Goal: Transaction & Acquisition: Download file/media

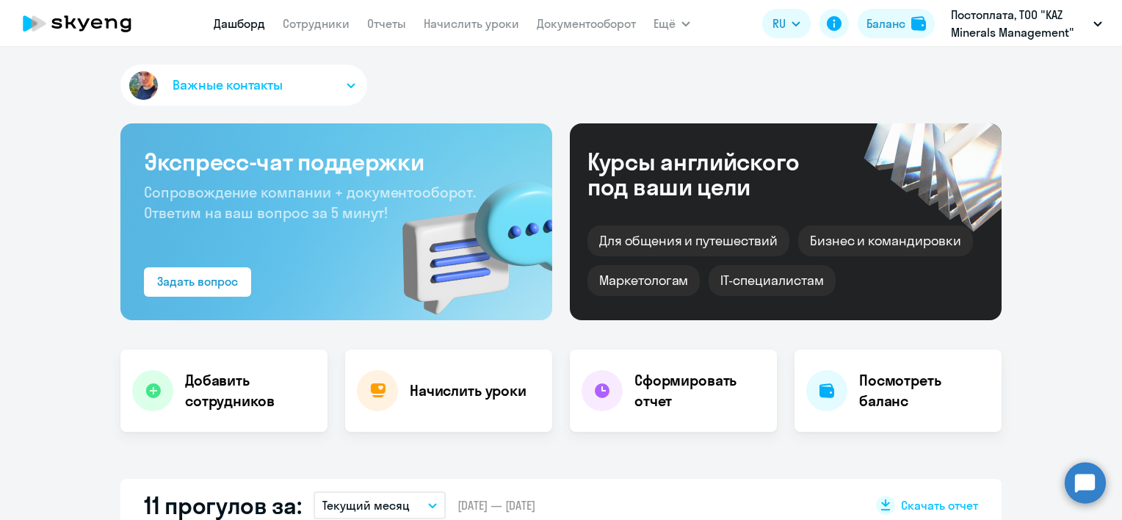
select select "30"
click at [387, 23] on link "Отчеты" at bounding box center [386, 23] width 39 height 15
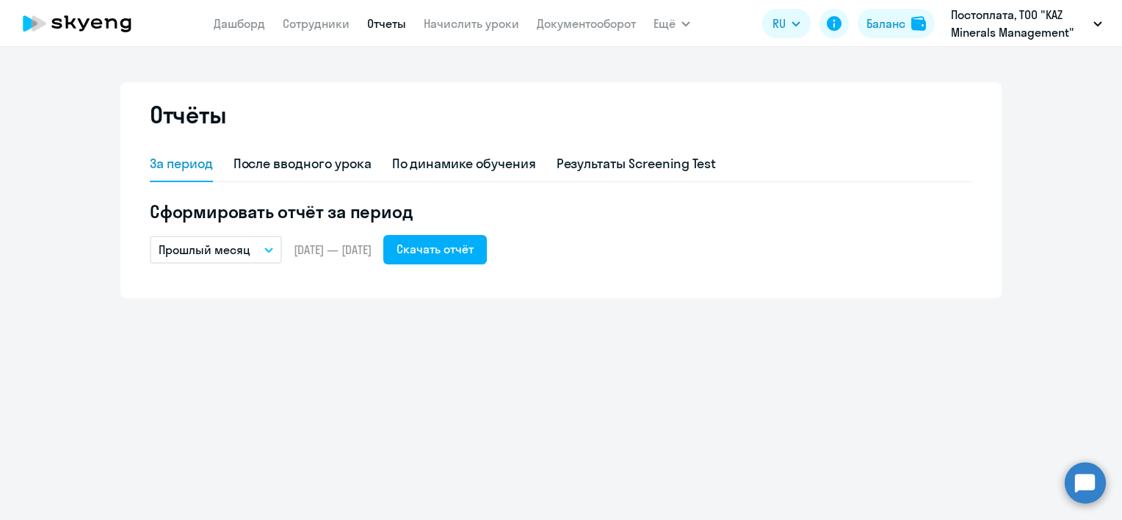
click at [219, 250] on p "Прошлый месяц" at bounding box center [205, 250] width 92 height 18
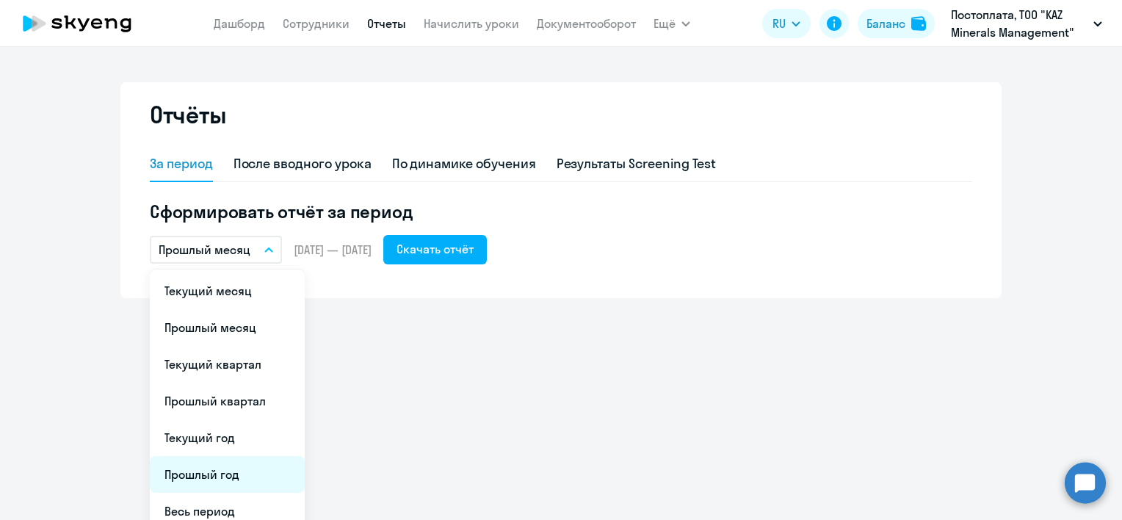
scroll to position [49, 0]
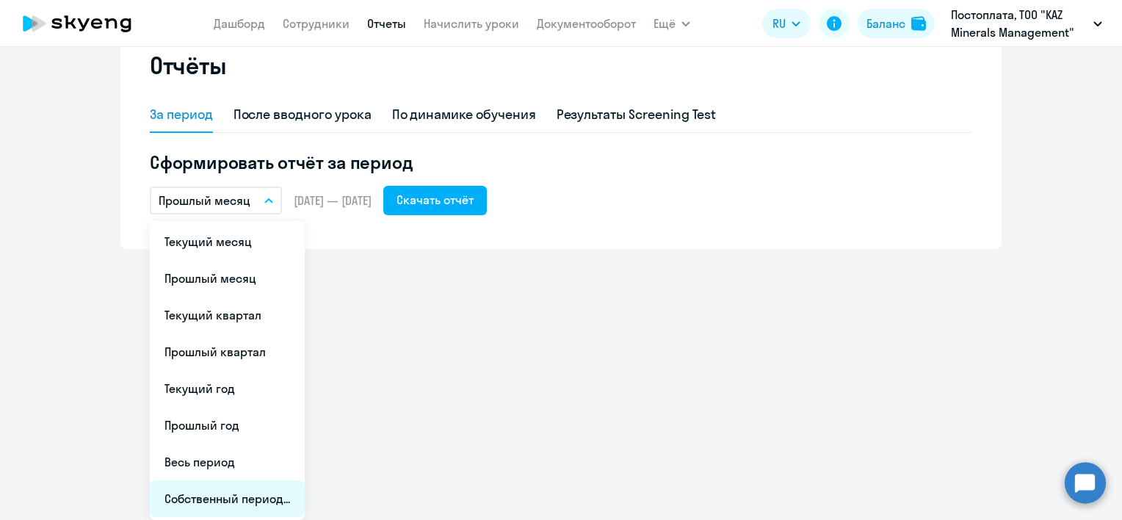
click at [241, 497] on li "Собственный период..." at bounding box center [227, 498] width 155 height 37
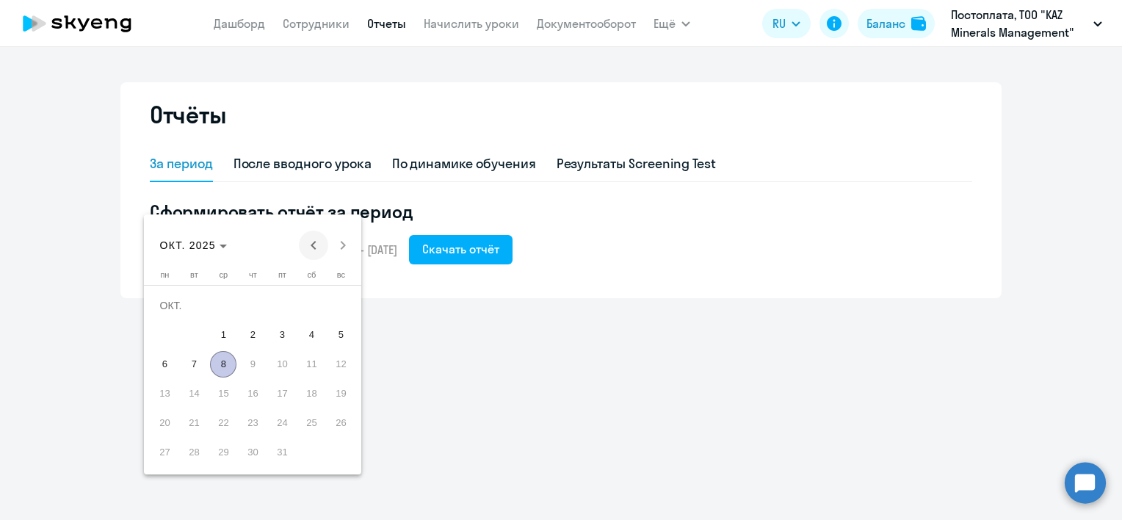
click at [311, 244] on span "Previous month" at bounding box center [313, 245] width 29 height 29
click at [169, 331] on span "1" at bounding box center [164, 335] width 26 height 26
click at [198, 457] on span "30" at bounding box center [194, 452] width 26 height 26
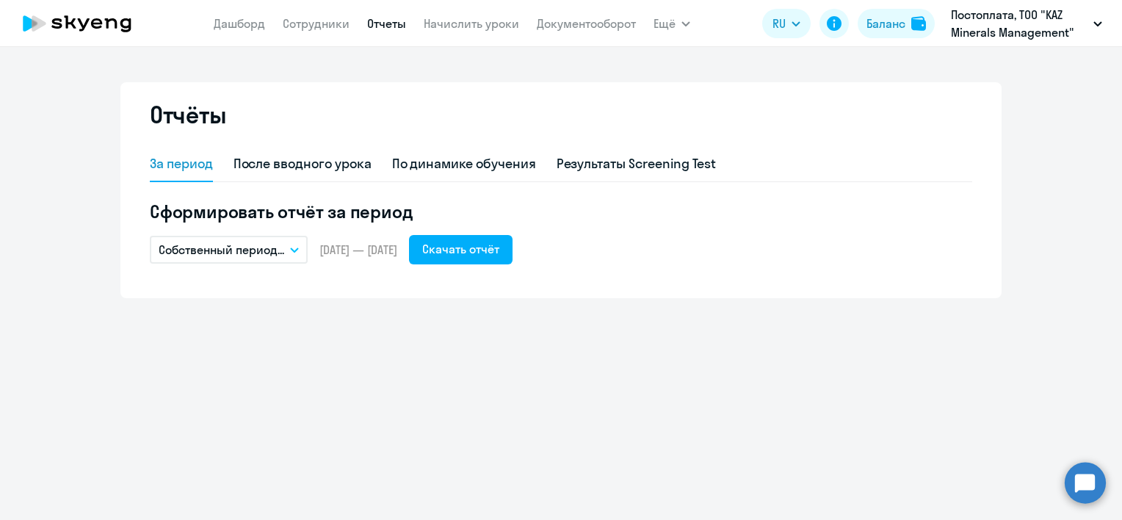
click at [627, 366] on div "Отчёты За период После вводного урока По динамике обучения Результаты Screening…" at bounding box center [561, 283] width 1122 height 473
click at [97, 25] on icon at bounding box center [76, 23] width 129 height 37
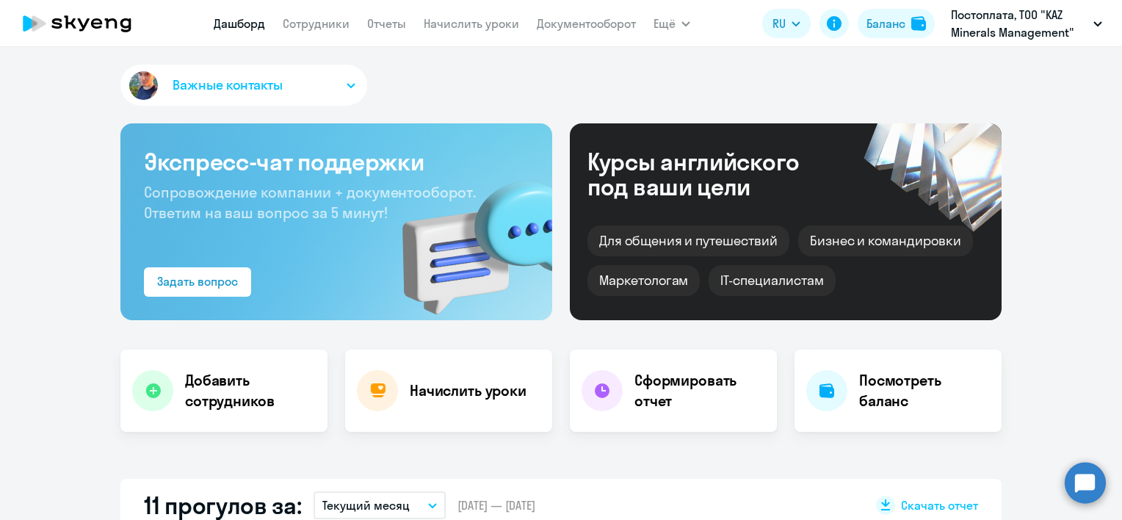
select select "30"
click at [467, 79] on div "Важные контакты" at bounding box center [560, 88] width 881 height 47
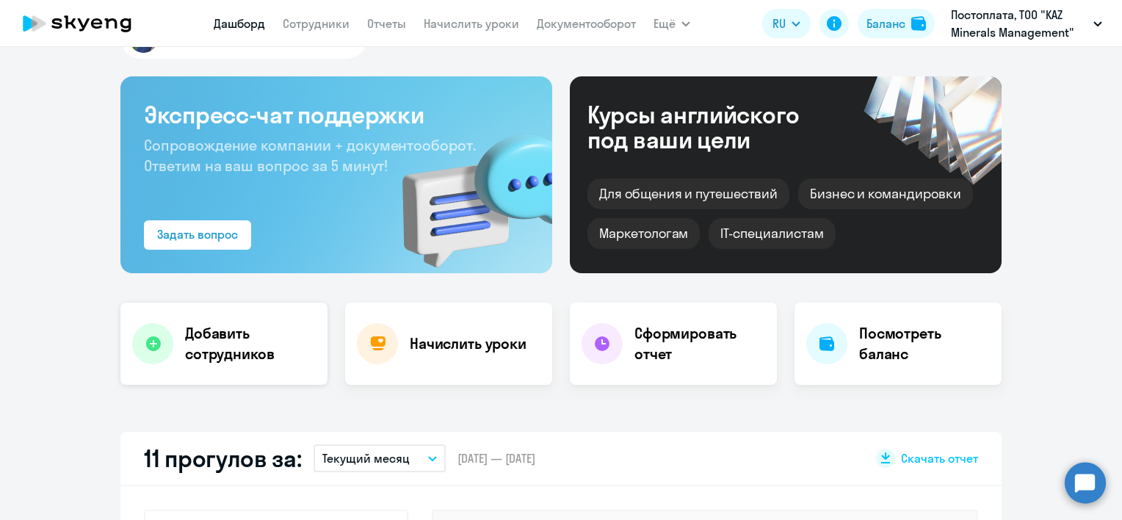
scroll to position [73, 0]
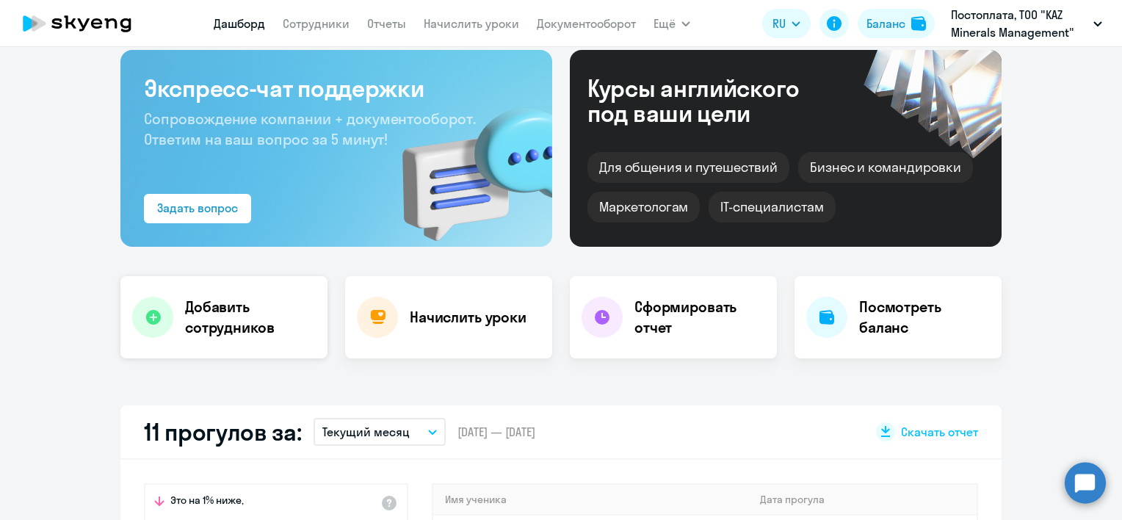
select select "30"
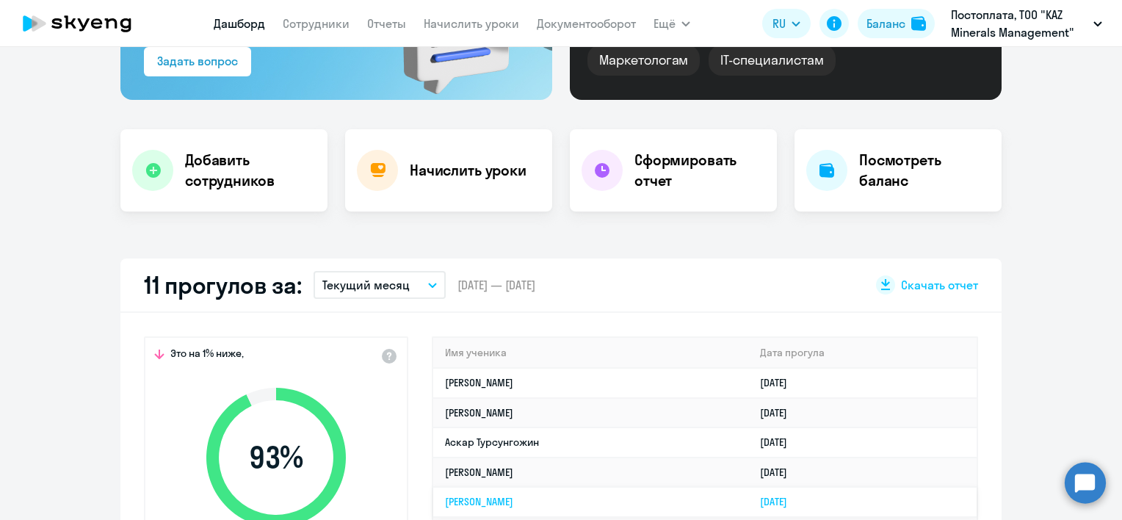
scroll to position [367, 0]
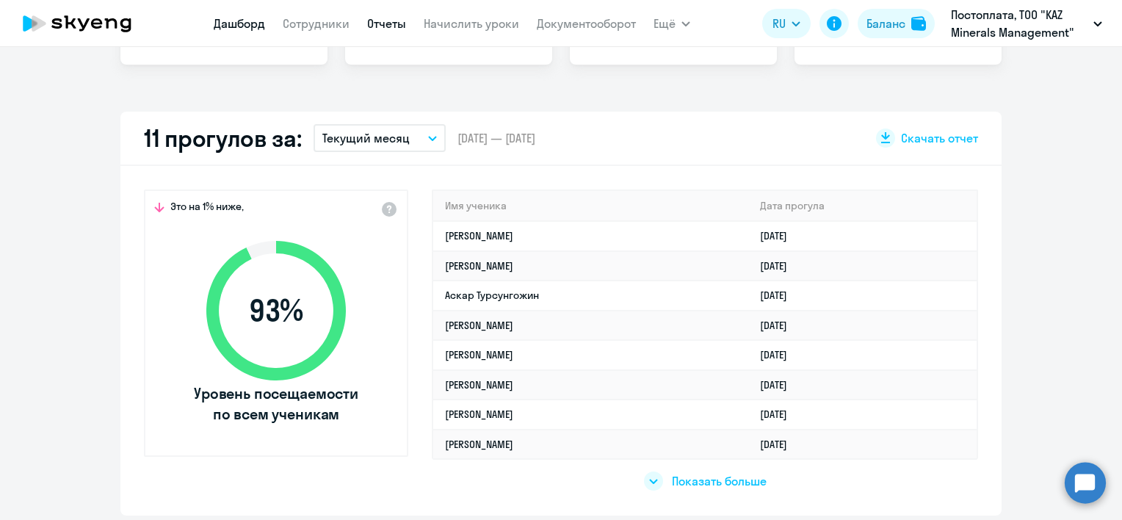
click at [373, 23] on link "Отчеты" at bounding box center [386, 23] width 39 height 15
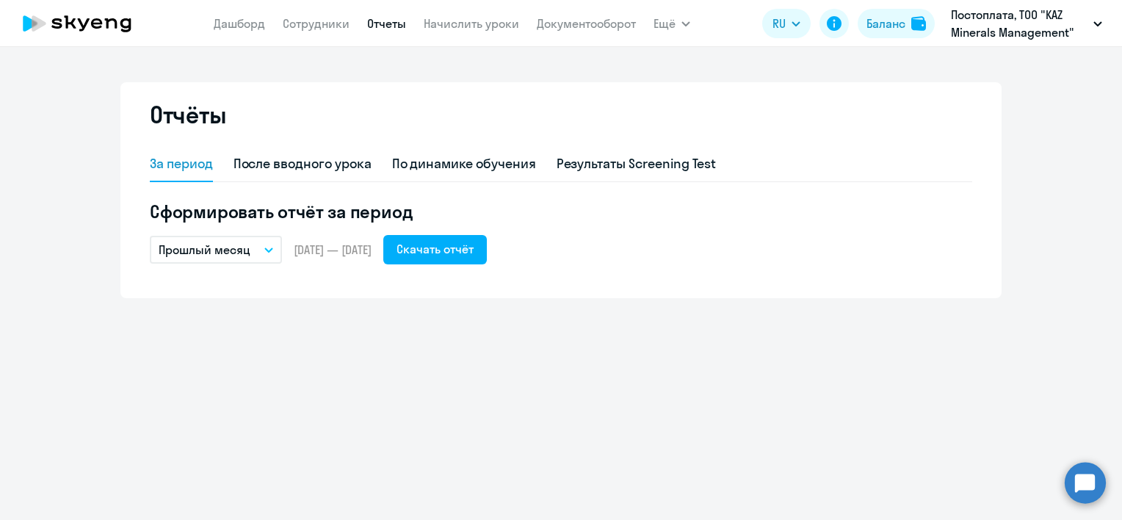
click at [263, 250] on button "Прошлый месяц" at bounding box center [216, 250] width 132 height 28
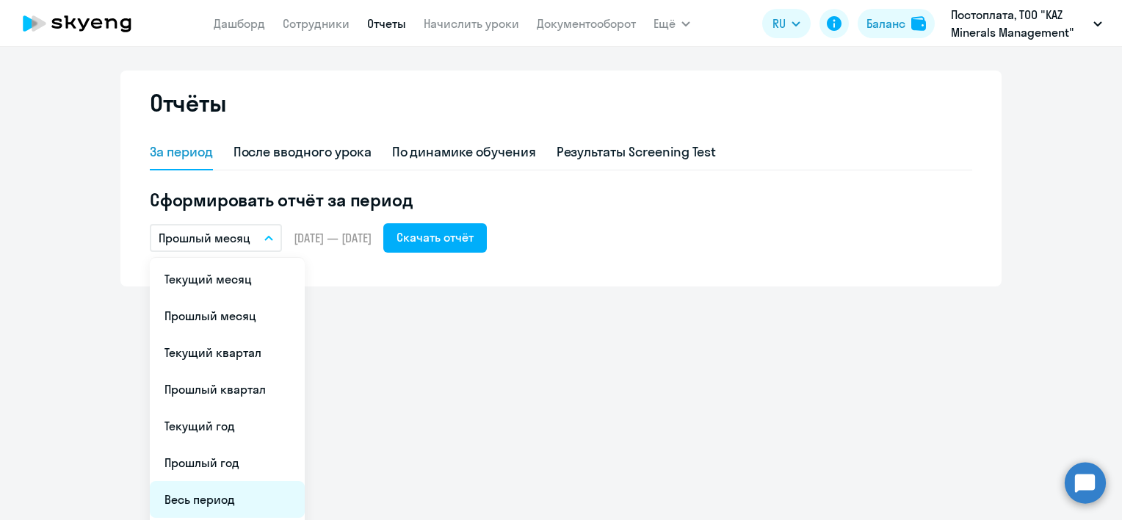
scroll to position [49, 0]
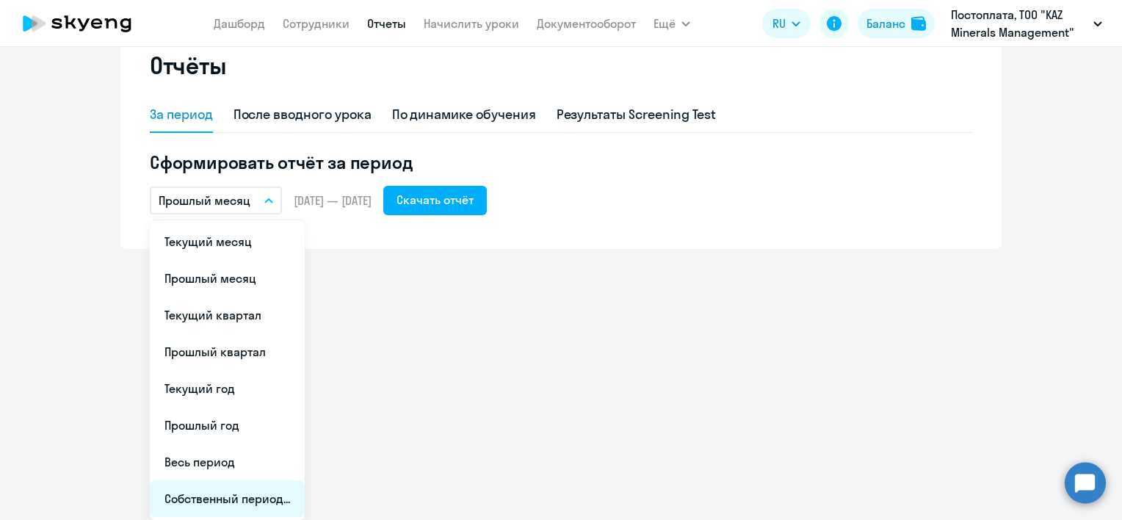
click at [196, 496] on li "Собственный период..." at bounding box center [227, 498] width 155 height 37
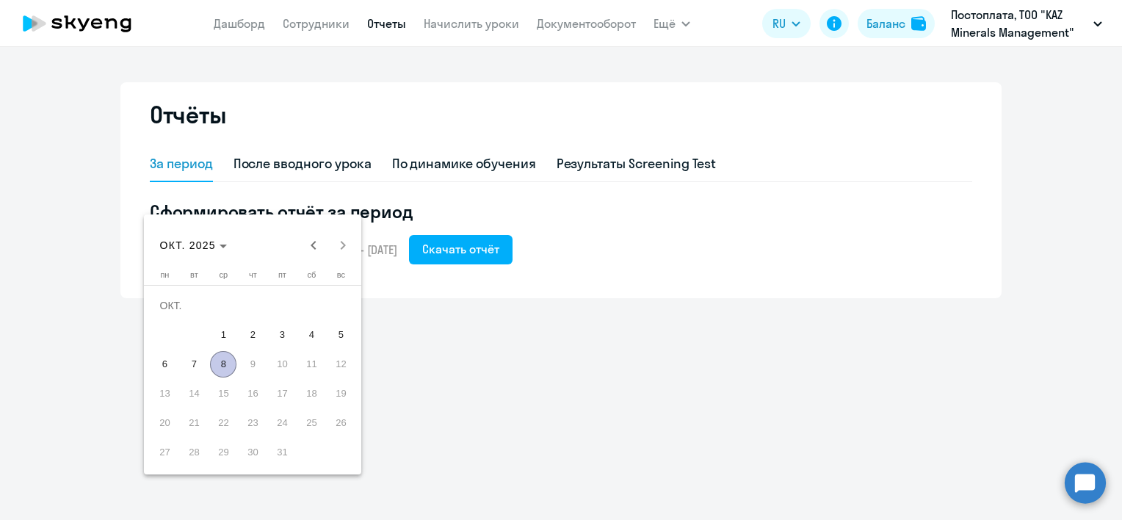
scroll to position [0, 0]
click at [310, 241] on span "Previous month" at bounding box center [313, 245] width 29 height 29
click at [284, 307] on span "1" at bounding box center [282, 305] width 26 height 26
click at [341, 428] on span "31" at bounding box center [340, 423] width 26 height 26
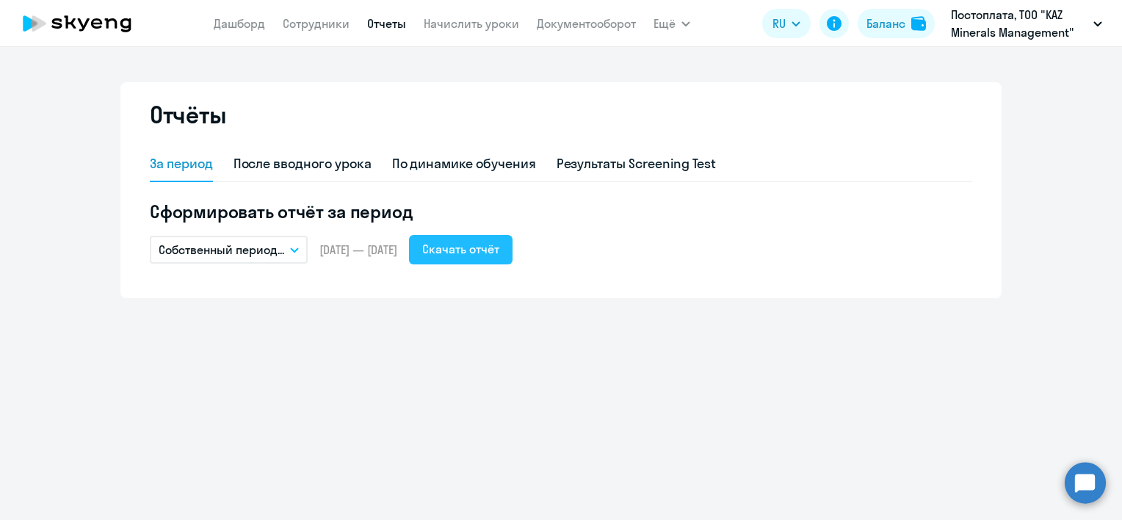
click at [499, 249] on div "Скачать отчёт" at bounding box center [460, 249] width 77 height 18
click at [292, 248] on icon "button" at bounding box center [294, 250] width 7 height 4
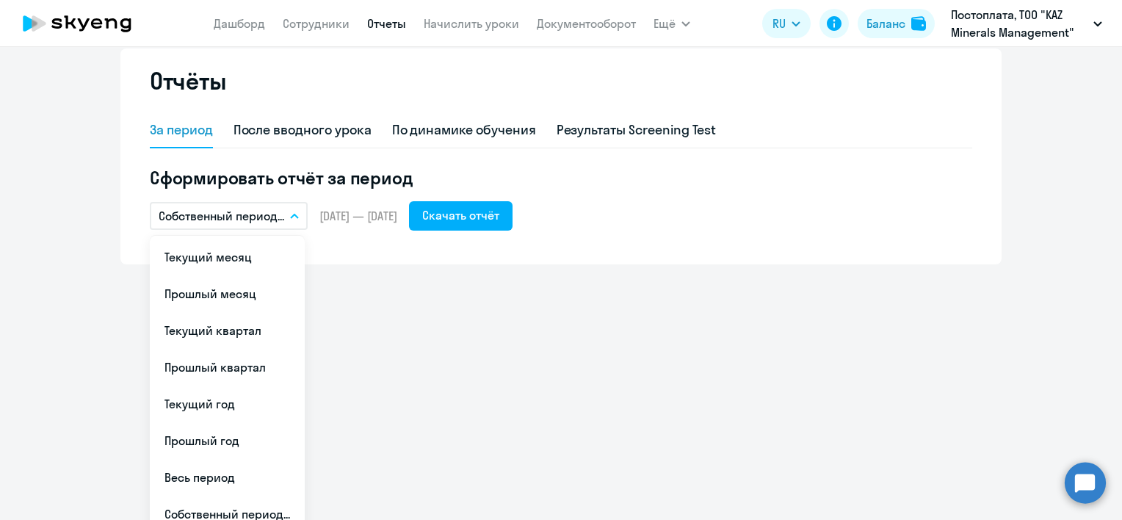
scroll to position [49, 0]
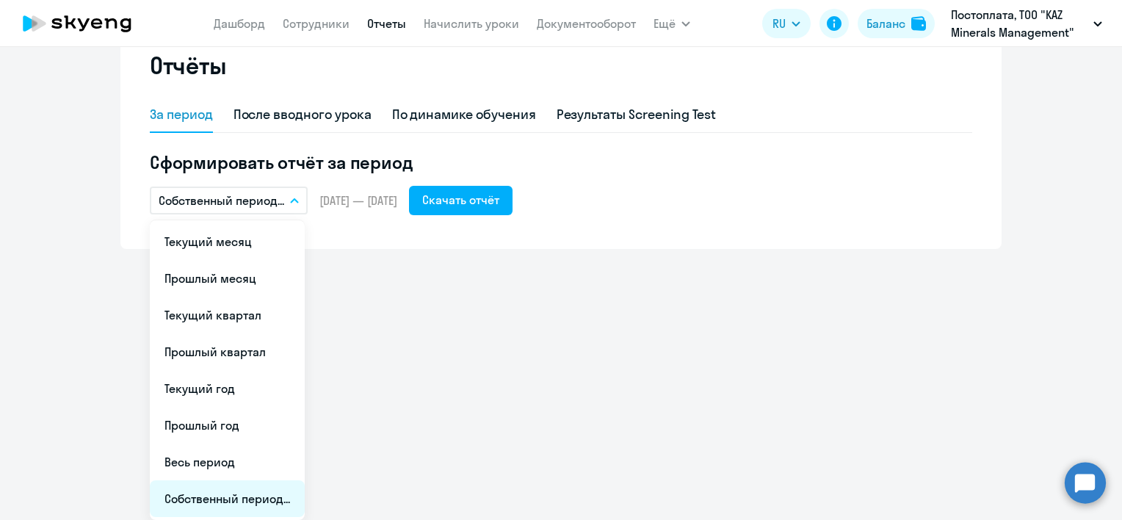
click at [220, 493] on li "Собственный период..." at bounding box center [227, 498] width 155 height 37
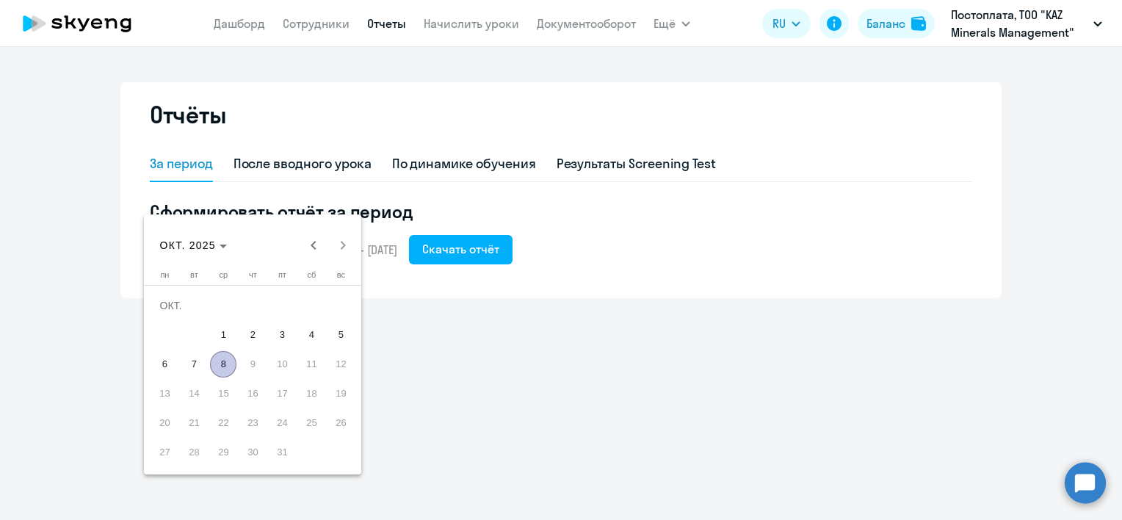
scroll to position [0, 0]
click at [305, 244] on span "Previous month" at bounding box center [313, 245] width 29 height 29
click at [315, 246] on span "Previous month" at bounding box center [313, 245] width 29 height 29
click at [493, 337] on div at bounding box center [561, 260] width 1122 height 520
